Goal: Answer question/provide support: Share knowledge or assist other users

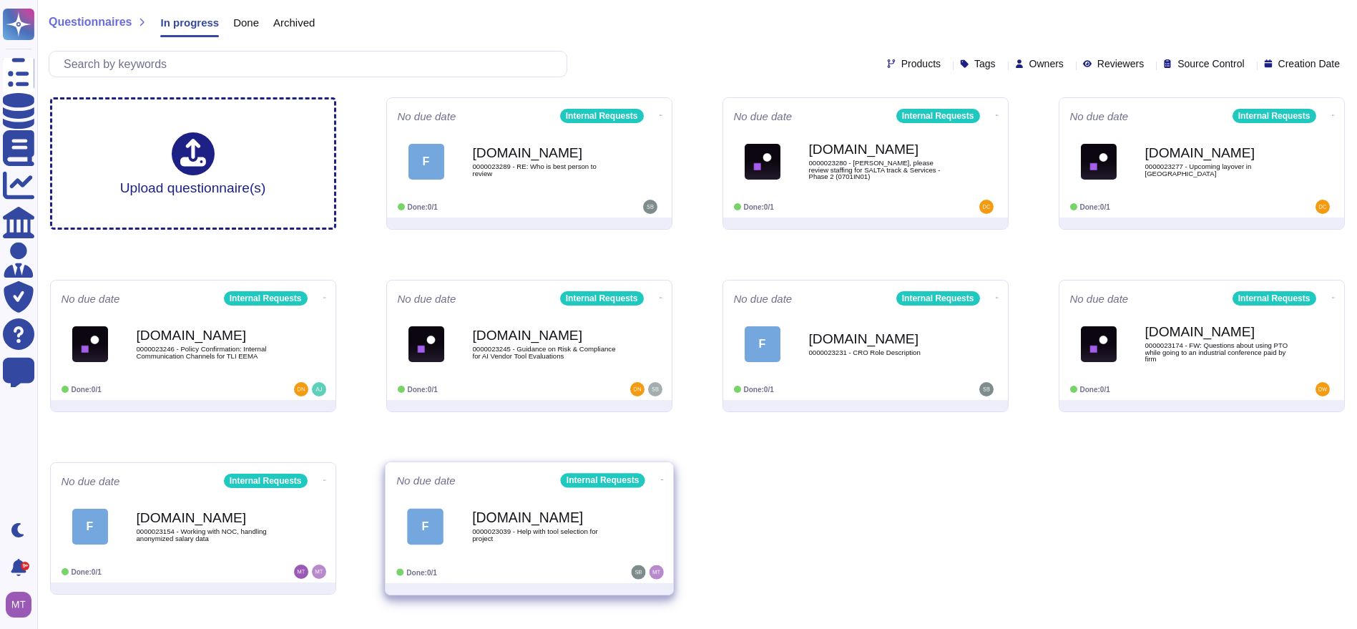
click at [448, 514] on span "F [DOMAIN_NAME] 0000023039 - Help with tool selection for project" at bounding box center [529, 526] width 266 height 58
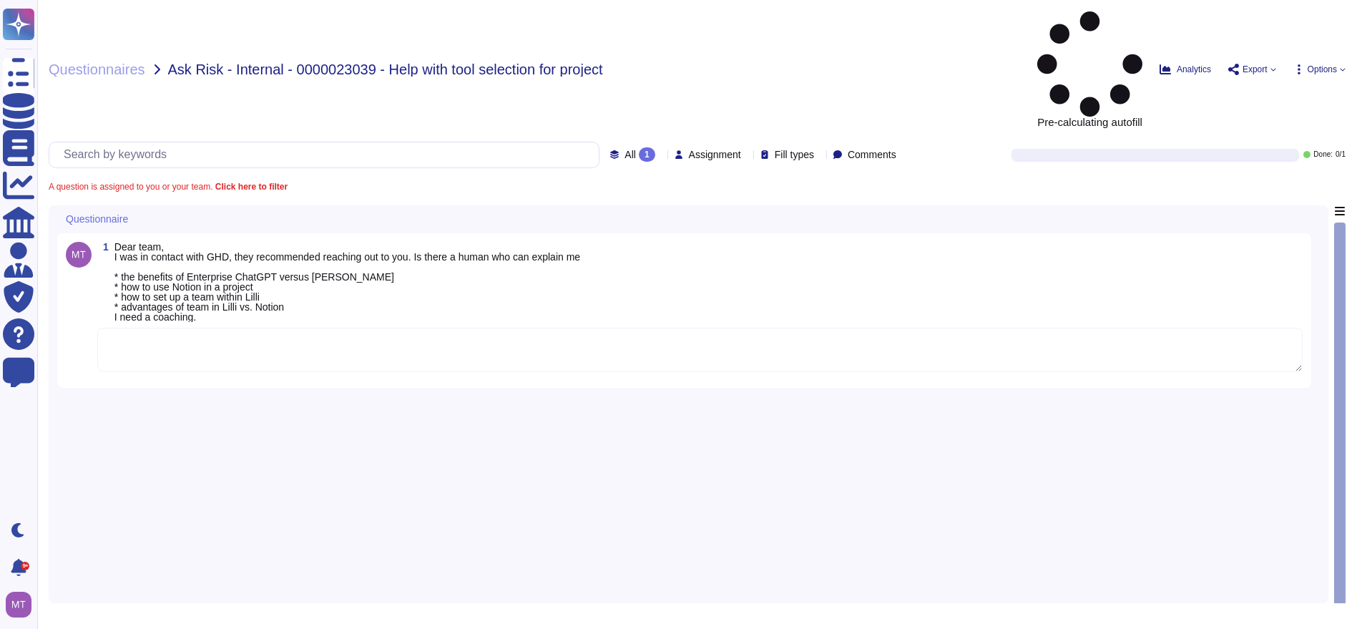
click at [219, 328] on textarea at bounding box center [699, 350] width 1205 height 44
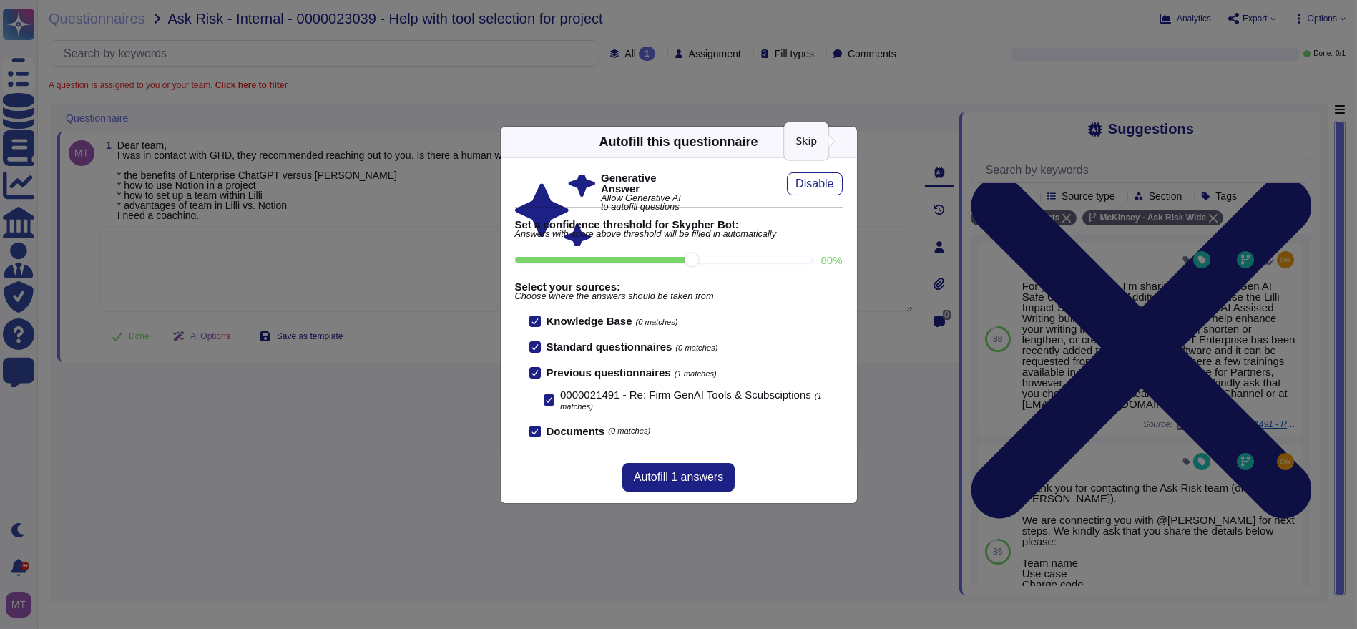
click at [848, 142] on icon at bounding box center [848, 142] width 0 height 0
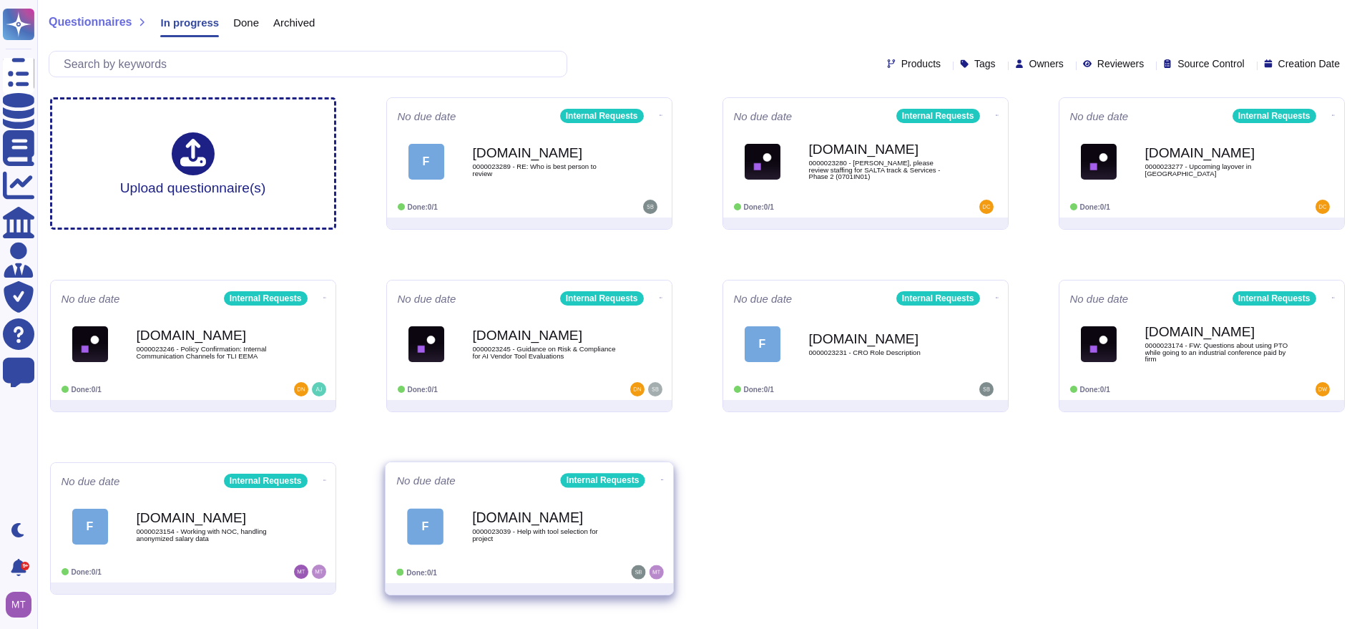
click at [554, 544] on div "[DOMAIN_NAME] 0000023039 - Help with tool selection for project" at bounding box center [544, 526] width 144 height 58
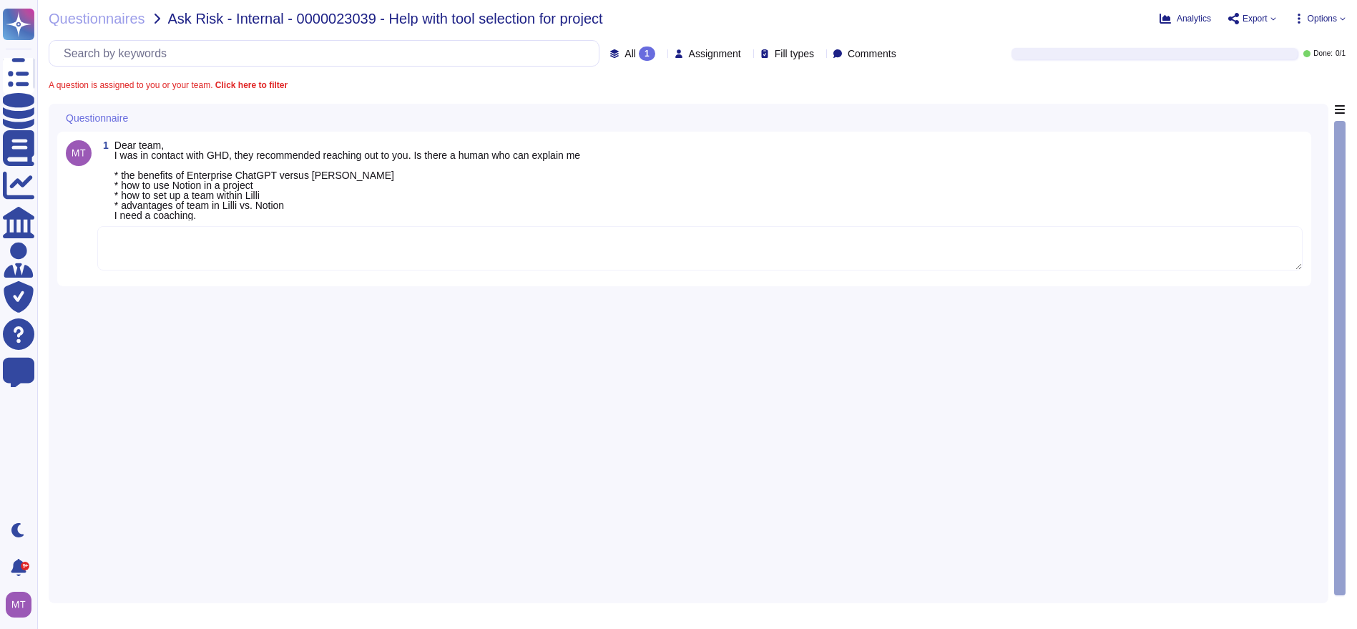
click at [371, 257] on textarea at bounding box center [699, 248] width 1205 height 44
